Goal: Find specific page/section

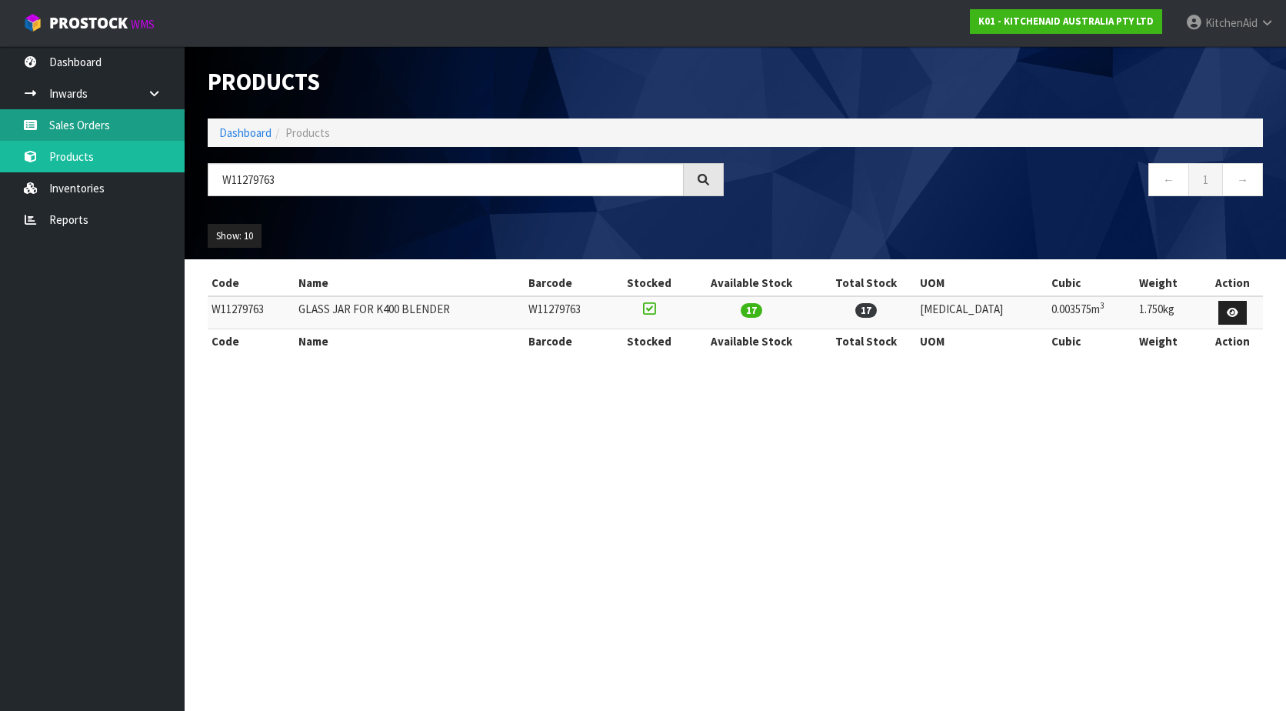
click at [102, 127] on link "Sales Orders" at bounding box center [92, 125] width 185 height 32
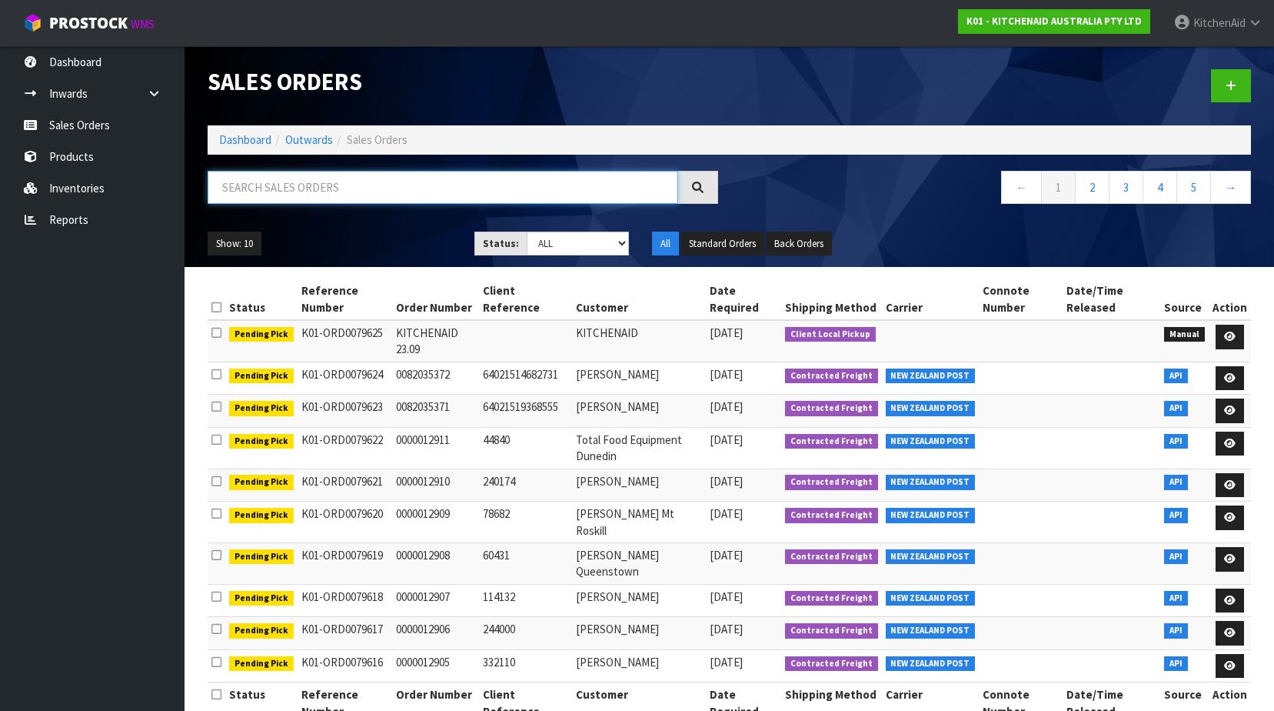
click at [302, 191] on input "text" at bounding box center [443, 187] width 471 height 33
paste input "6401673170161"
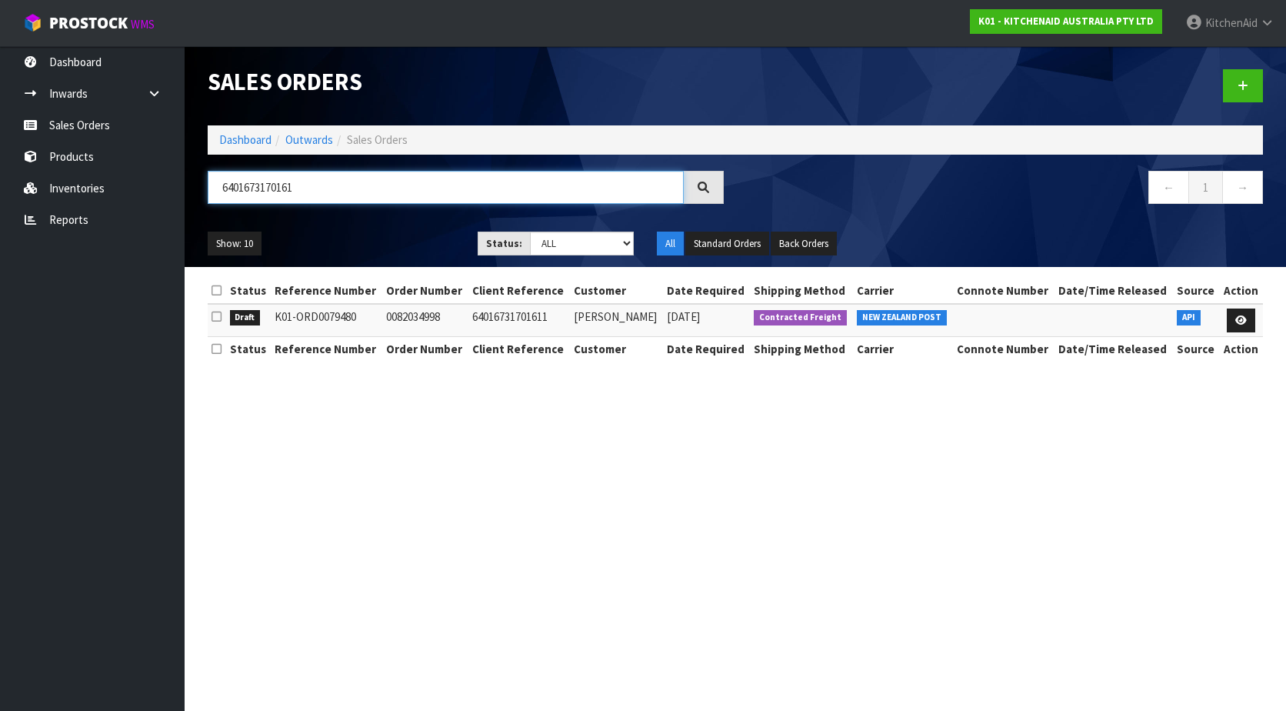
type input "6401673170161"
drag, startPoint x: 384, startPoint y: 321, endPoint x: 449, endPoint y: 328, distance: 65.7
click at [449, 328] on td "0082034998" at bounding box center [425, 320] width 86 height 33
copy td "0082034998"
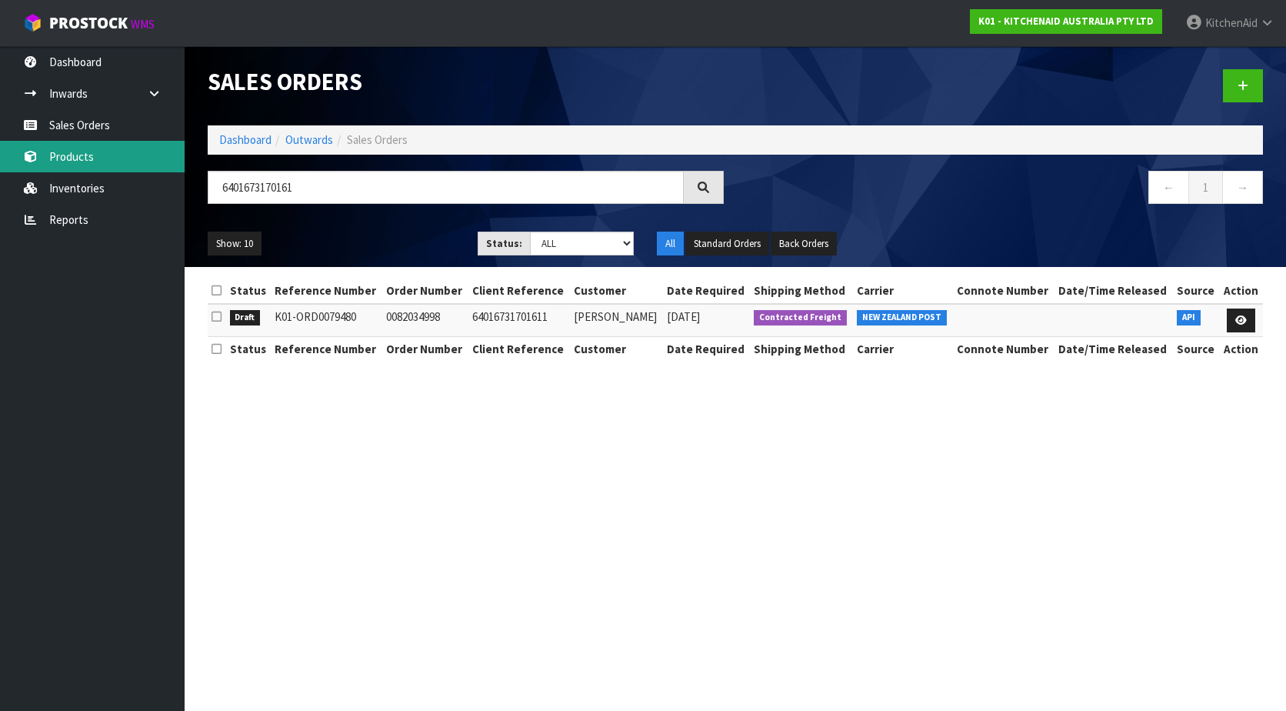
drag, startPoint x: 125, startPoint y: 158, endPoint x: 141, endPoint y: 158, distance: 15.4
click at [125, 158] on link "Products" at bounding box center [92, 157] width 185 height 32
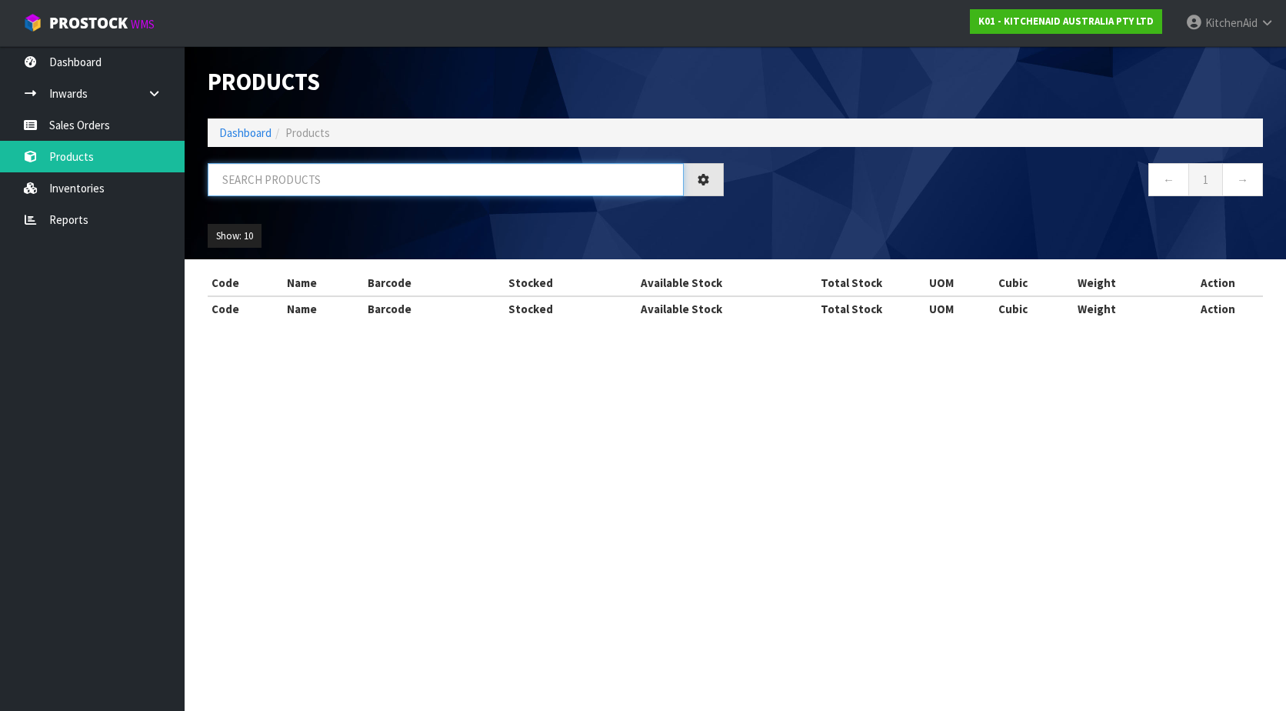
click at [416, 189] on input "text" at bounding box center [446, 179] width 476 height 33
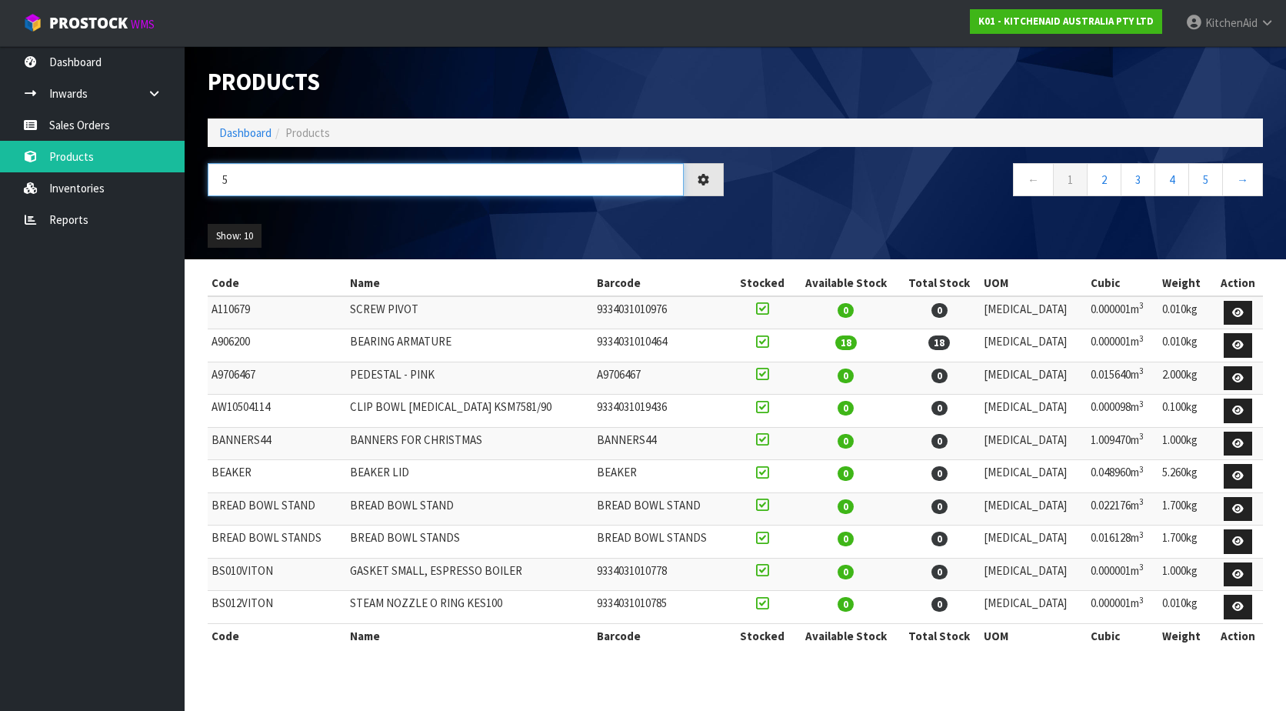
paste input "KSM195PSAPT"
type input "5KSM195PSAPT"
